Goal: Task Accomplishment & Management: Use online tool/utility

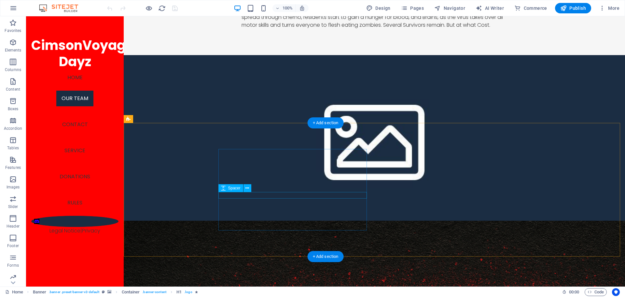
scroll to position [684, 0]
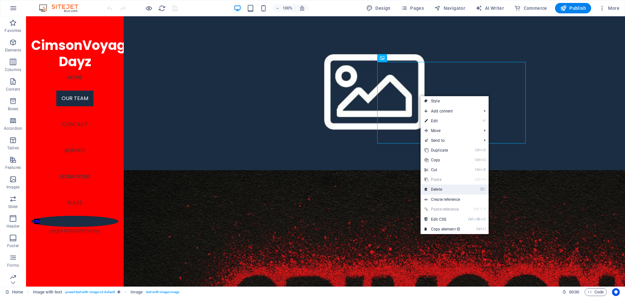
click at [447, 192] on link "⌦ Delete" at bounding box center [443, 189] width 44 height 10
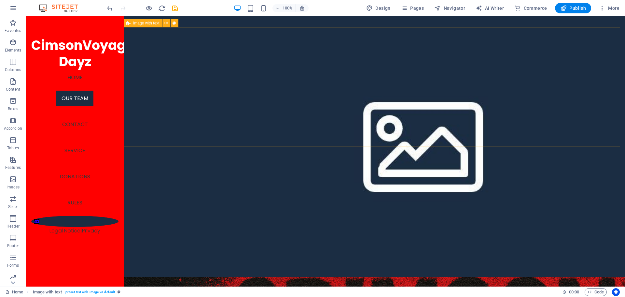
scroll to position [693, 0]
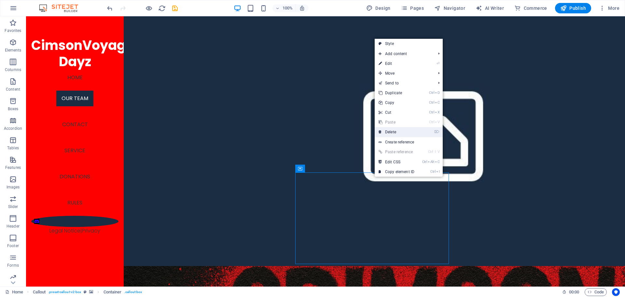
click at [397, 132] on link "⌦ Delete" at bounding box center [397, 132] width 44 height 10
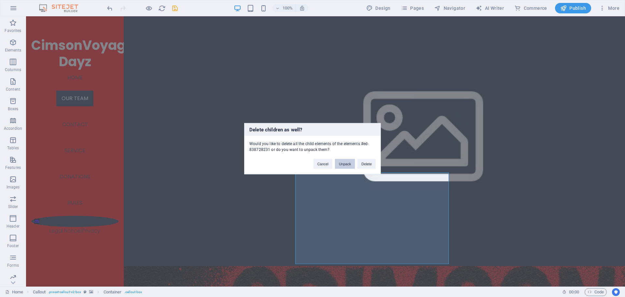
click at [346, 165] on button "Unpack" at bounding box center [345, 164] width 20 height 10
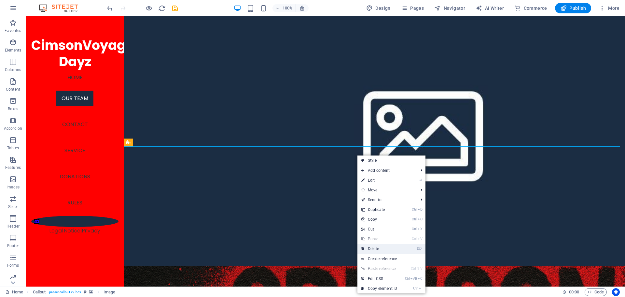
click at [377, 247] on link "⌦ Delete" at bounding box center [380, 249] width 44 height 10
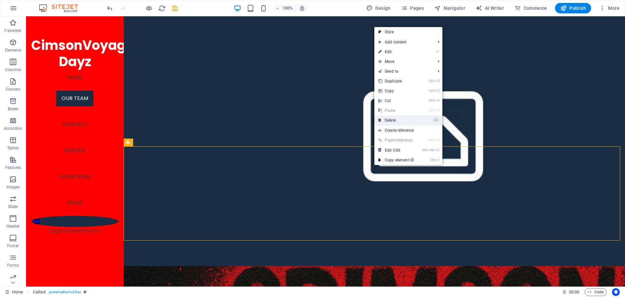
click at [387, 118] on link "⌦ Delete" at bounding box center [397, 120] width 44 height 10
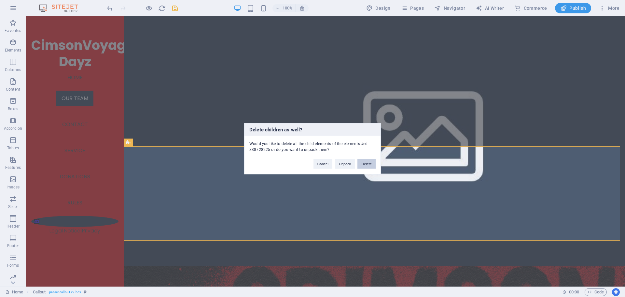
click at [362, 161] on button "Delete" at bounding box center [367, 164] width 18 height 10
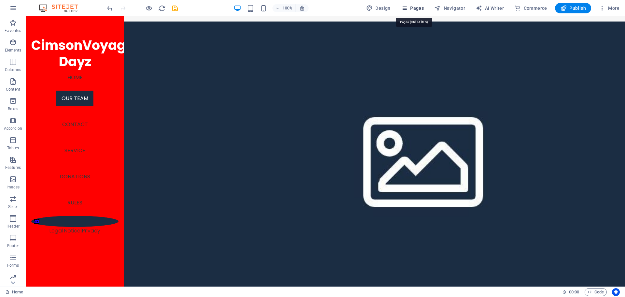
click at [407, 8] on icon "button" at bounding box center [404, 8] width 7 height 7
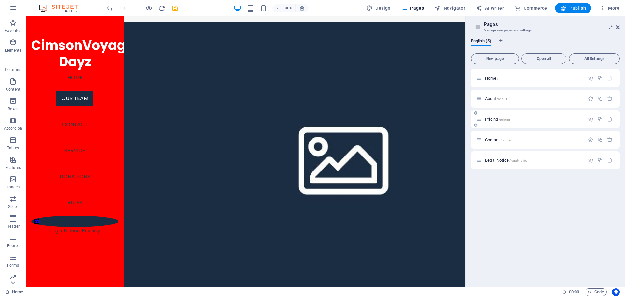
click at [492, 116] on div "Pricing /pricing" at bounding box center [531, 118] width 108 height 7
click at [593, 119] on icon "button" at bounding box center [591, 119] width 6 height 6
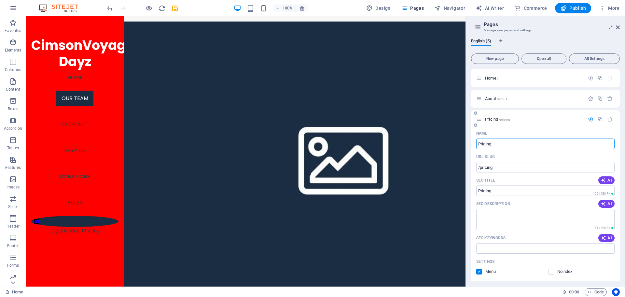
drag, startPoint x: 499, startPoint y: 143, endPoint x: 473, endPoint y: 145, distance: 25.4
click at [474, 142] on div "Name Pricing ​ URL SLUG /pricing ​ SEO Title AI ​ 166 / 580 Px SEO Description …" at bounding box center [545, 249] width 149 height 243
type input "store"
type input "/store"
type input "store"
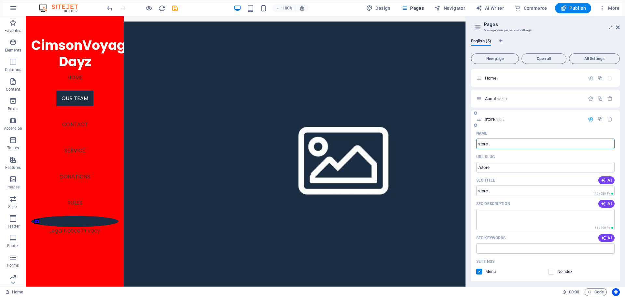
click at [518, 117] on p "store /store" at bounding box center [534, 119] width 98 height 4
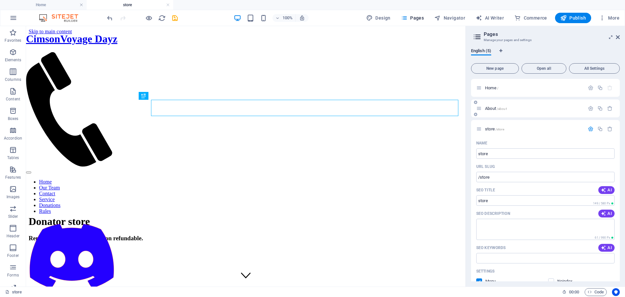
scroll to position [0, 0]
click at [490, 92] on div "Home /" at bounding box center [545, 88] width 149 height 18
click at [483, 51] on span "English (5)" at bounding box center [481, 51] width 20 height 9
click at [477, 33] on icon at bounding box center [478, 36] width 10 height 9
click at [617, 36] on icon at bounding box center [618, 37] width 4 height 5
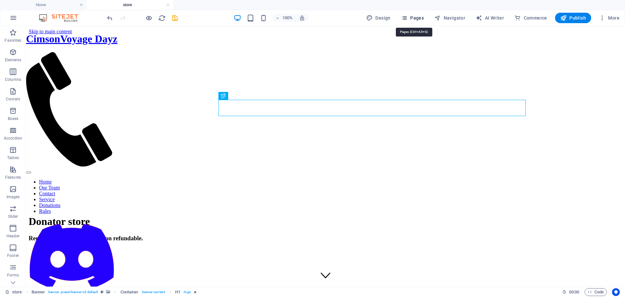
click at [408, 19] on icon "button" at bounding box center [404, 18] width 7 height 7
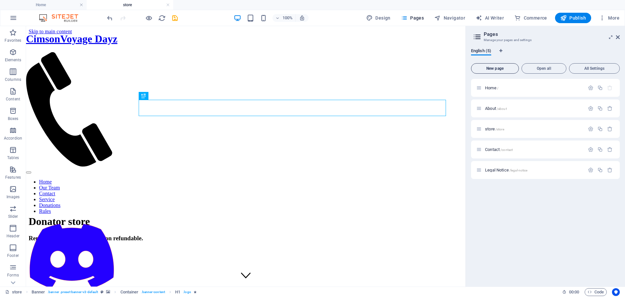
click at [509, 66] on button "New page" at bounding box center [495, 68] width 48 height 10
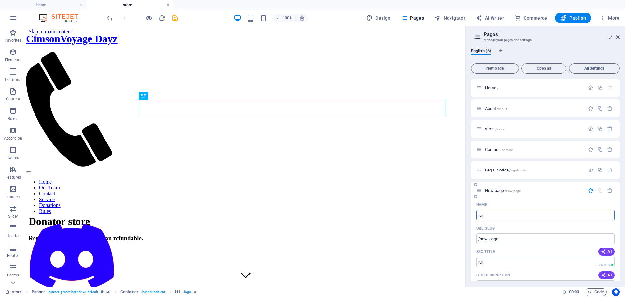
type input "rui"
type input "/[PERSON_NAME]"
type input "rules"
type input "/rules"
type input "r"
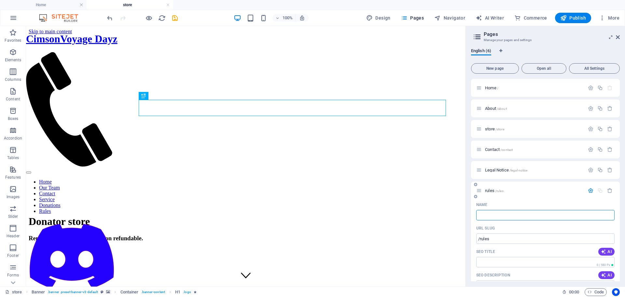
type input "R"
type input "/"
type input "Rules"
type input "/rules"
type input "Rules"
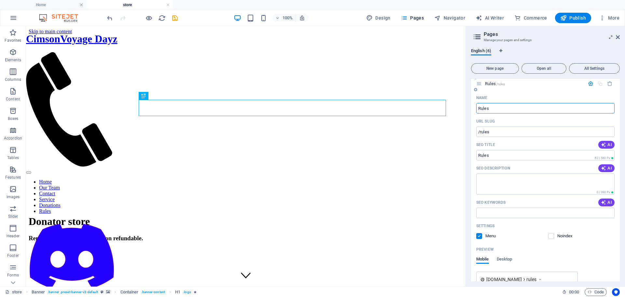
scroll to position [157, 0]
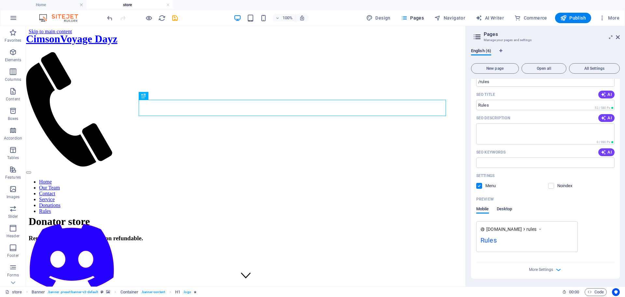
type input "Rules"
click at [503, 209] on span "Desktop" at bounding box center [505, 209] width 16 height 9
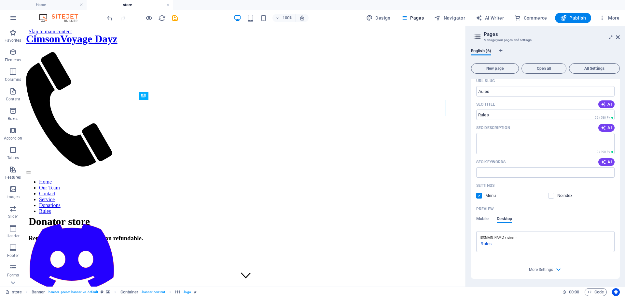
scroll to position [147, 0]
click at [555, 270] on icon "button" at bounding box center [558, 268] width 7 height 7
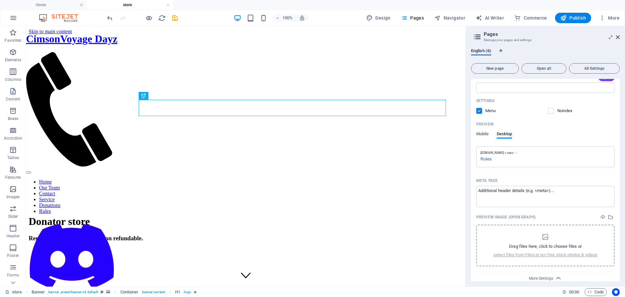
scroll to position [241, 0]
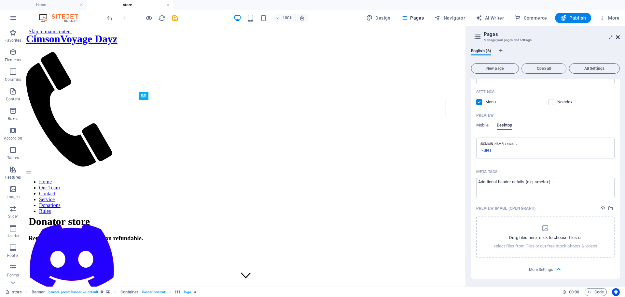
click at [617, 38] on icon at bounding box center [618, 37] width 4 height 5
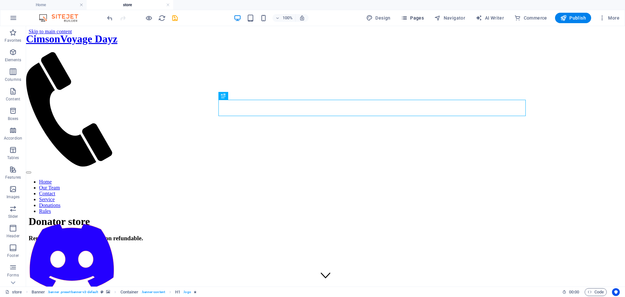
click at [403, 16] on icon "button" at bounding box center [404, 18] width 7 height 7
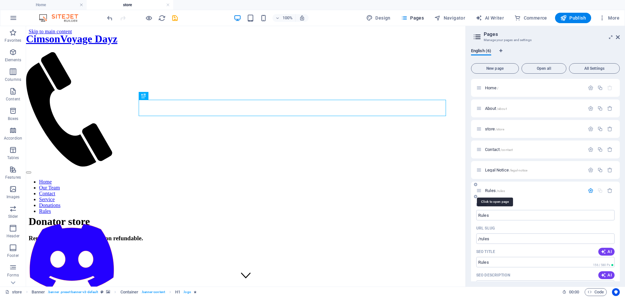
click at [496, 188] on span "Rules /rules" at bounding box center [495, 190] width 20 height 5
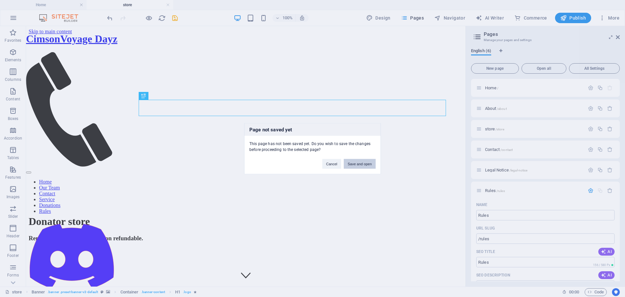
click at [368, 164] on button "Save and open" at bounding box center [360, 164] width 32 height 10
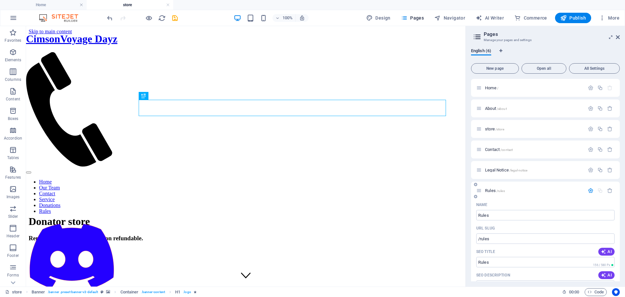
click at [502, 190] on span "/rules" at bounding box center [501, 191] width 8 height 4
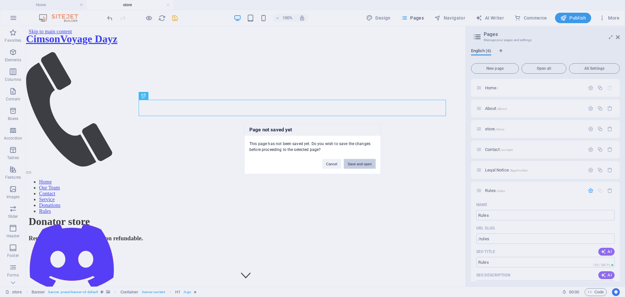
drag, startPoint x: 363, startPoint y: 165, endPoint x: 337, endPoint y: 138, distance: 37.1
click at [363, 164] on button "Save and open" at bounding box center [360, 164] width 32 height 10
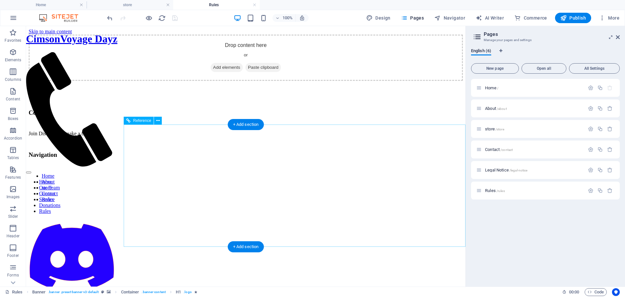
scroll to position [0, 0]
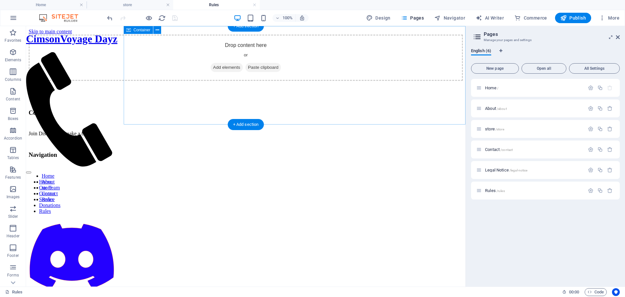
click at [243, 72] on span "Add elements" at bounding box center [227, 67] width 32 height 9
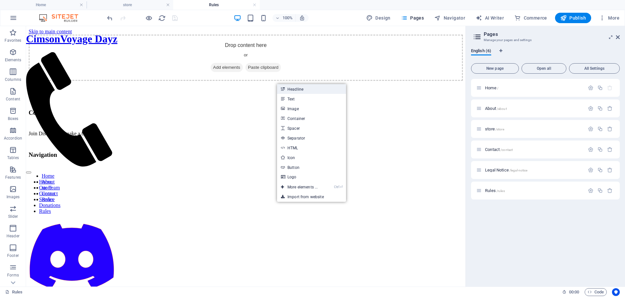
click at [299, 90] on link "Headline" at bounding box center [311, 89] width 69 height 10
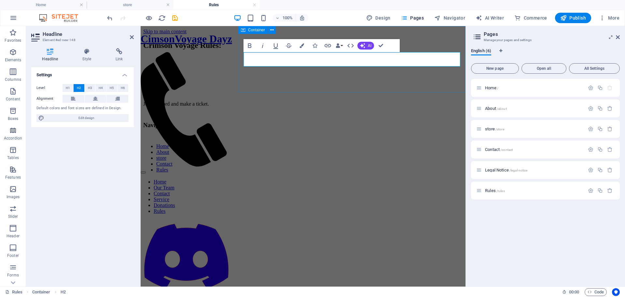
click at [325, 50] on div "Crimson Voyage Rules:" at bounding box center [303, 45] width 320 height 9
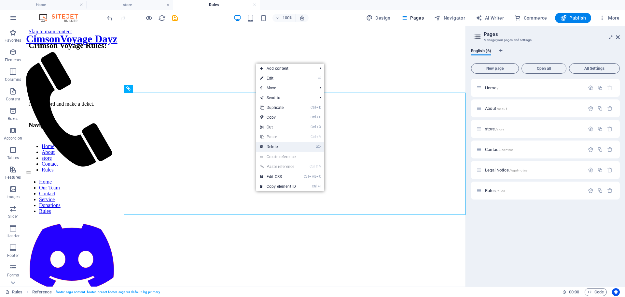
click at [265, 146] on link "⌦ Delete" at bounding box center [278, 147] width 44 height 10
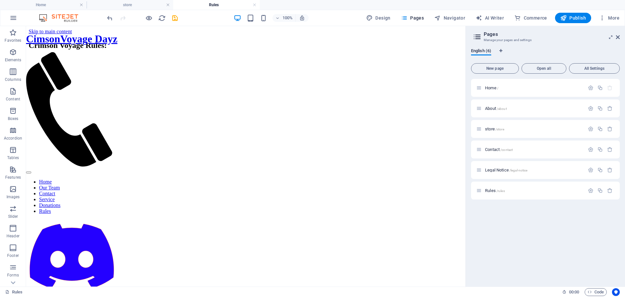
drag, startPoint x: 225, startPoint y: 106, endPoint x: 221, endPoint y: 106, distance: 4.6
click at [221, 56] on html "Skip to main content CimsonVoyage Dayz Home Our Team Contact Service Donations …" at bounding box center [246, 41] width 440 height 30
click at [243, 93] on div "+ Add section" at bounding box center [246, 92] width 36 height 11
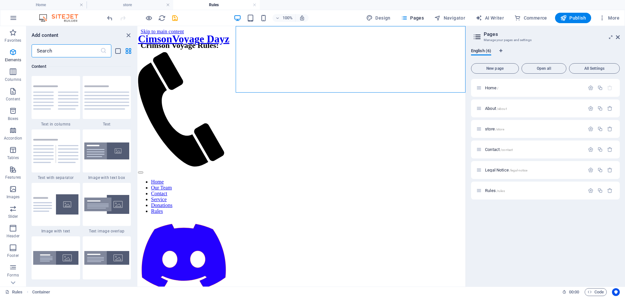
scroll to position [1140, 0]
click at [58, 107] on img at bounding box center [55, 97] width 45 height 24
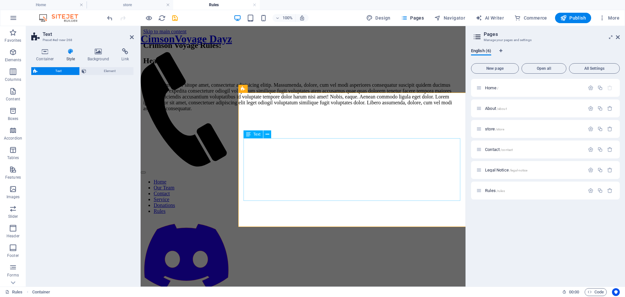
select select "rem"
select select "preset-text-v2-columns"
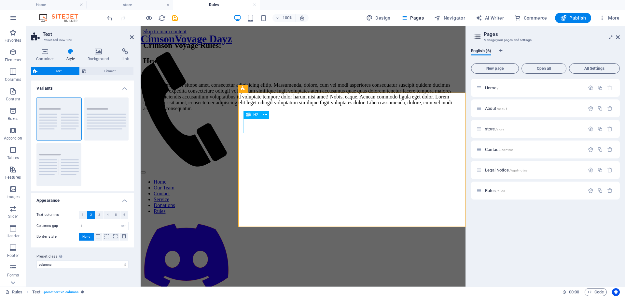
click at [294, 65] on div "Headline" at bounding box center [303, 60] width 320 height 9
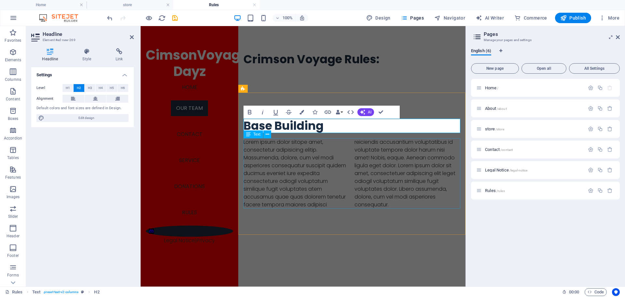
click at [314, 181] on div "Lorem ipsum dolor sitope amet, consectetur adipisicing elitip. Massumenda, dolo…" at bounding box center [352, 173] width 217 height 70
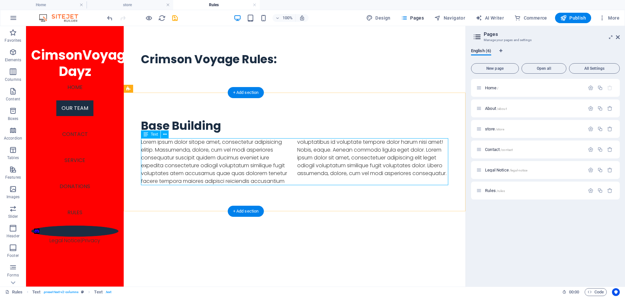
click at [285, 179] on div "Lorem ipsum dolor sitope amet, consectetur adipisicing elitip. Massumenda, dolo…" at bounding box center [295, 161] width 308 height 47
drag, startPoint x: 285, startPoint y: 179, endPoint x: 171, endPoint y: 177, distance: 114.0
click at [286, 177] on div "Lorem ipsum dolor sitope amet, consectetur adipisicing elitip. Massumenda, dolo…" at bounding box center [295, 161] width 308 height 47
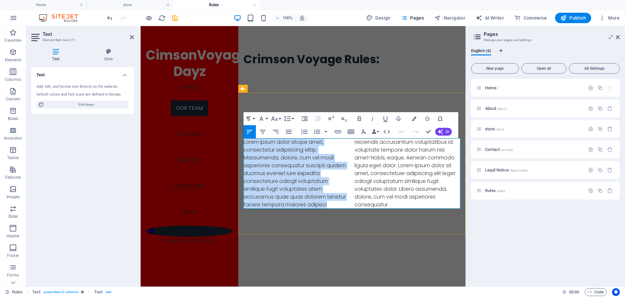
drag, startPoint x: 336, startPoint y: 207, endPoint x: 244, endPoint y: 140, distance: 113.8
click at [244, 140] on p "Lorem ipsum dolor sitope amet, consectetur adipisicing elitip. Massumenda, dolo…" at bounding box center [352, 173] width 217 height 70
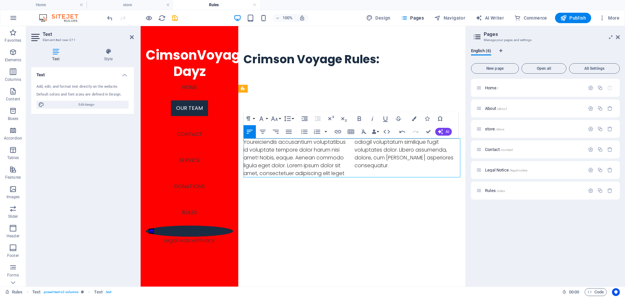
drag, startPoint x: 352, startPoint y: 174, endPoint x: 270, endPoint y: 160, distance: 83.7
click at [270, 160] on div "Youreiciendis accusantium voluptatibus id voluptate tempore dolor harum nisi am…" at bounding box center [352, 157] width 217 height 39
click at [353, 171] on div "Youreiciendis accusantium voluptatibus id voluptate tempore dolor harum nisi am…" at bounding box center [352, 157] width 217 height 39
click at [351, 173] on div "Youreiciendis accusantium voluptatibus id voluptate tempore dolor harum nisi am…" at bounding box center [352, 157] width 217 height 39
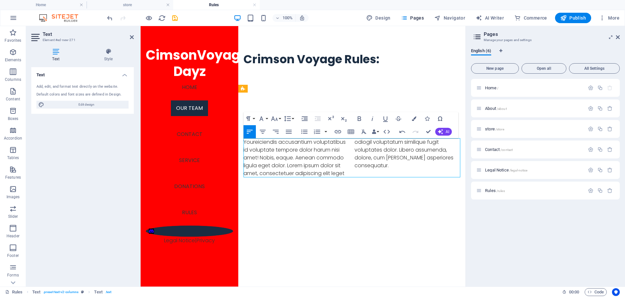
click at [346, 171] on p "Youreiciendis accusantium voluptatibus id voluptate tempore dolor harum nisi am…" at bounding box center [352, 157] width 217 height 39
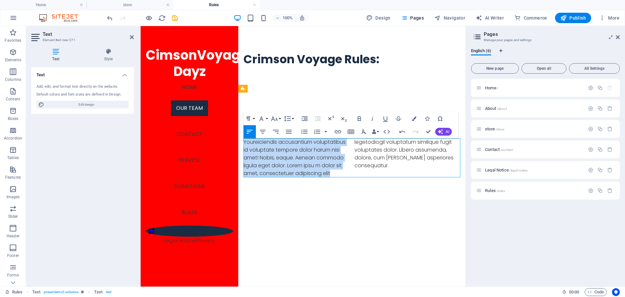
drag, startPoint x: 335, startPoint y: 174, endPoint x: 244, endPoint y: 140, distance: 97.0
click at [244, 140] on p "Youreiciendis accusantium voluptatibus id voluptate tempore dolor harum nisi am…" at bounding box center [352, 157] width 217 height 39
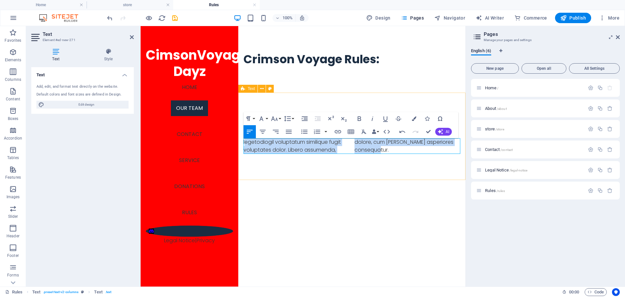
drag, startPoint x: 391, startPoint y: 150, endPoint x: 243, endPoint y: 142, distance: 148.1
click at [243, 142] on div "Base Building legetodiogil voluptatum similique fugit voluptates dolor. Libero …" at bounding box center [351, 136] width 227 height 87
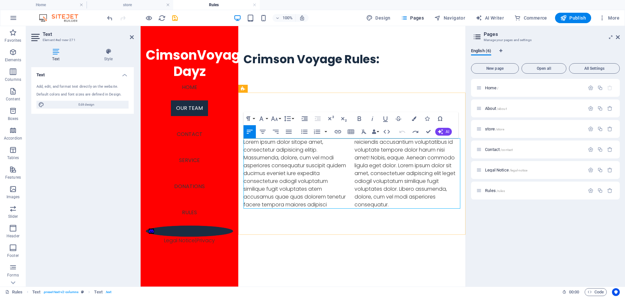
click at [248, 145] on p "Lorem ipsum dolor sitope amet, consectetur adipisicing elitip. Massumenda, dolo…" at bounding box center [352, 173] width 217 height 70
click at [244, 143] on p "Lorem ipsum dolor sitope amet, consectetur adipisicing elitip. Massumenda, dolo…" at bounding box center [352, 173] width 217 height 70
click at [243, 142] on div "Base Building Lorem ipsum dolor sitope amet, consectetur adipisicing elitip. [P…" at bounding box center [351, 164] width 227 height 142
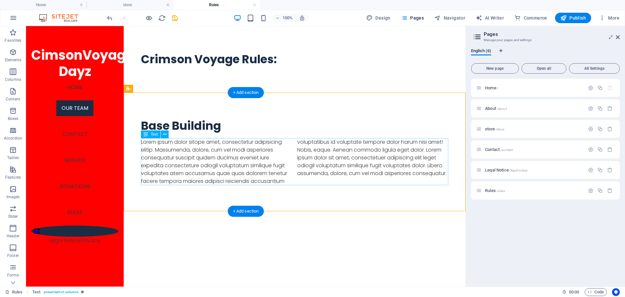
click at [244, 143] on div "Lorem ipsum dolor sitope amet, consectetur adipisicing elitip. Massumenda, dolo…" at bounding box center [295, 161] width 308 height 47
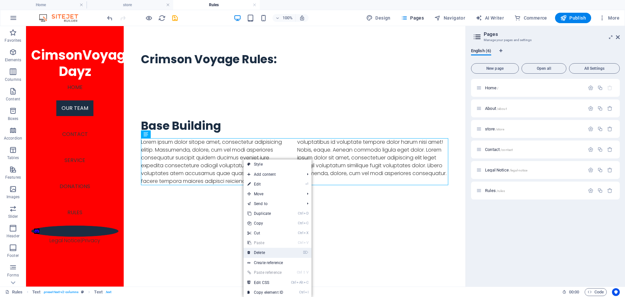
click at [266, 254] on link "⌦ Delete" at bounding box center [266, 253] width 44 height 10
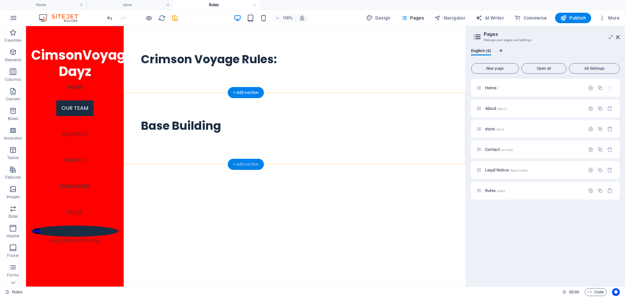
click at [244, 165] on div "+ Add section" at bounding box center [246, 164] width 36 height 11
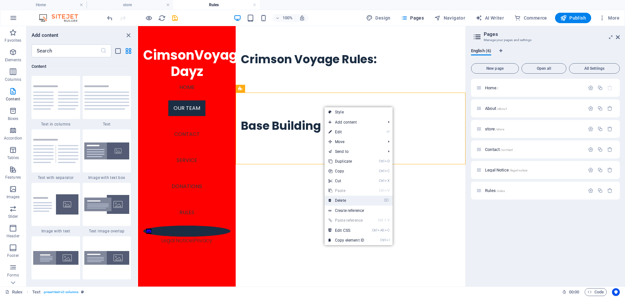
click at [351, 200] on link "⌦ Delete" at bounding box center [347, 200] width 44 height 10
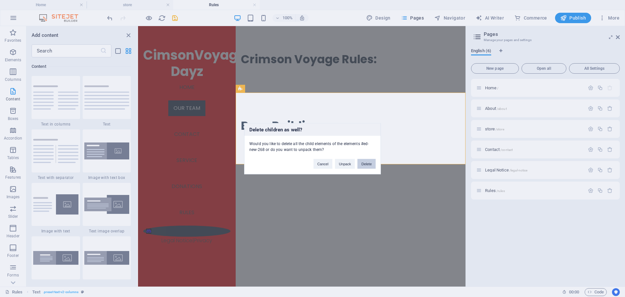
click at [364, 163] on button "Delete" at bounding box center [367, 164] width 18 height 10
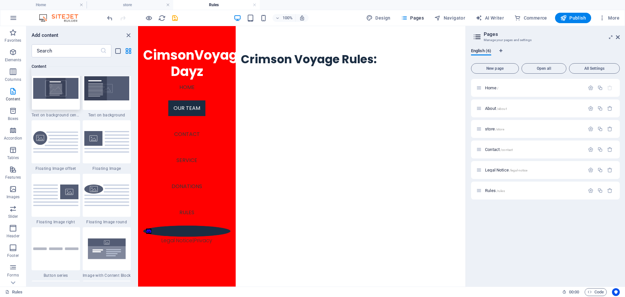
scroll to position [1368, 0]
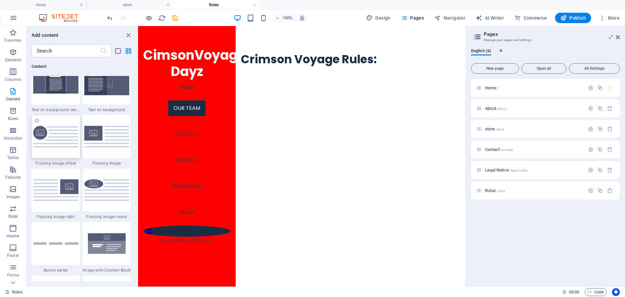
click at [52, 139] on img at bounding box center [55, 137] width 45 height 22
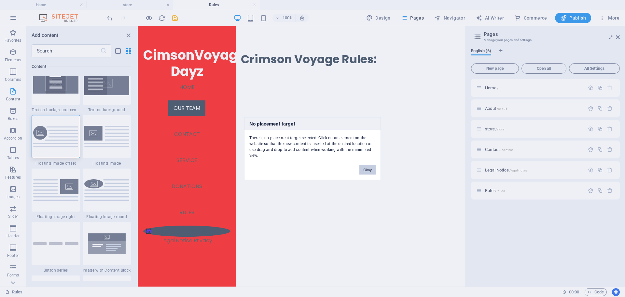
click at [364, 168] on button "Okay" at bounding box center [368, 170] width 16 height 10
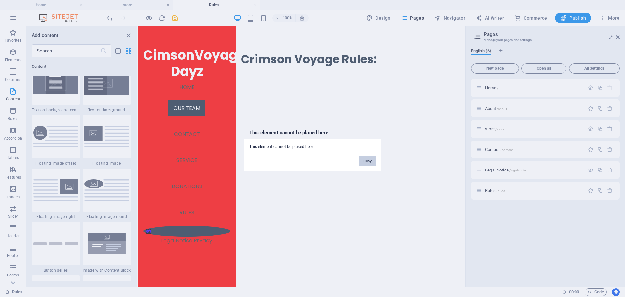
click at [372, 162] on button "Okay" at bounding box center [368, 161] width 16 height 10
click at [364, 159] on button "Okay" at bounding box center [368, 161] width 16 height 10
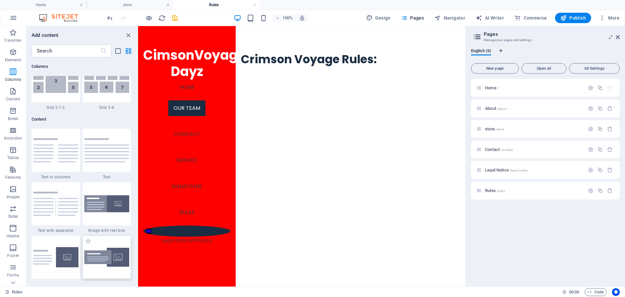
scroll to position [1075, 0]
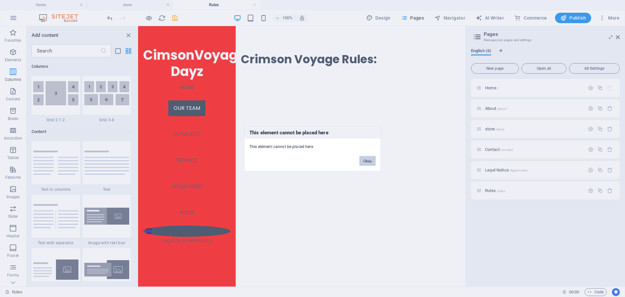
click at [367, 160] on button "Okay" at bounding box center [368, 161] width 16 height 10
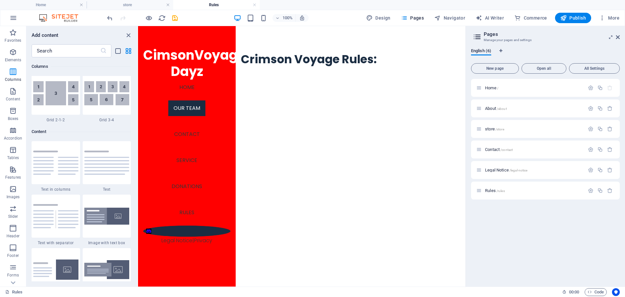
drag, startPoint x: 296, startPoint y: 134, endPoint x: 290, endPoint y: 75, distance: 58.9
click at [296, 93] on html "Skip to main content CimsonVoyage Dayz Home Our Team Contact Service Donations …" at bounding box center [302, 59] width 328 height 66
click at [297, 91] on div "+ Add section" at bounding box center [302, 92] width 36 height 11
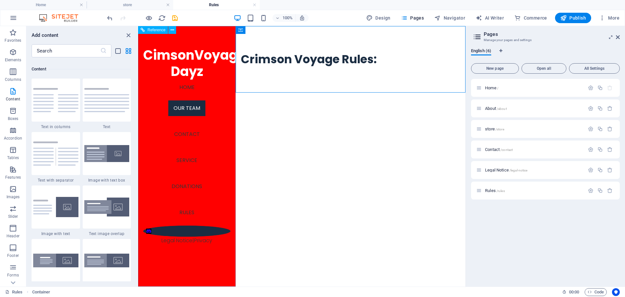
scroll to position [1140, 0]
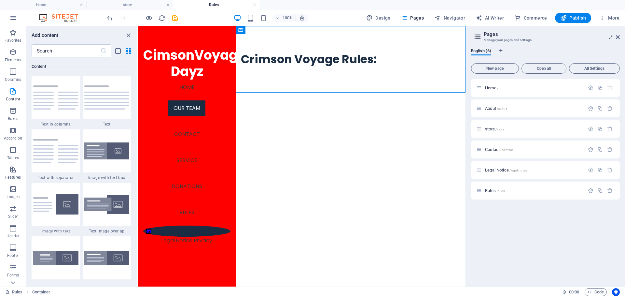
click at [91, 104] on img at bounding box center [106, 97] width 45 height 24
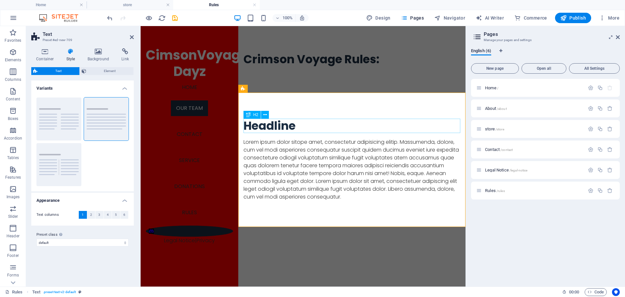
click at [298, 128] on div "Headline" at bounding box center [352, 126] width 217 height 14
